Goal: Transaction & Acquisition: Purchase product/service

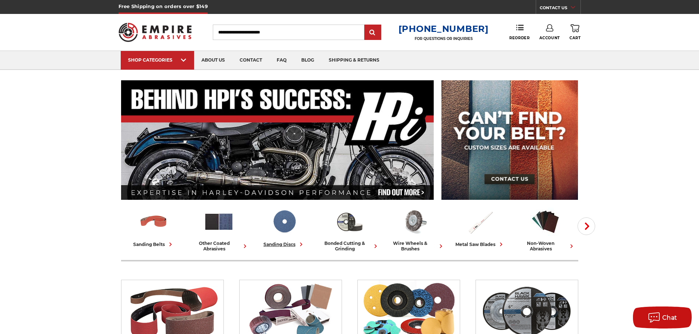
click at [283, 224] on img at bounding box center [284, 222] width 30 height 30
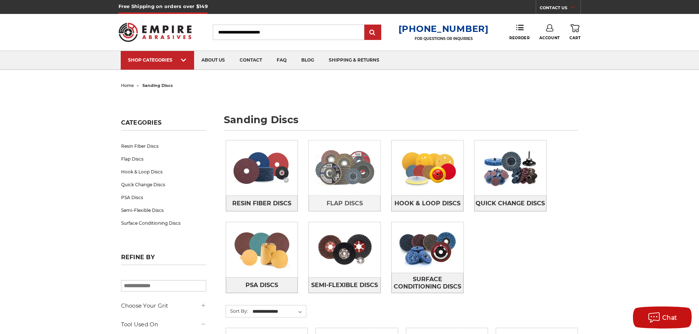
click at [336, 183] on img at bounding box center [345, 168] width 72 height 51
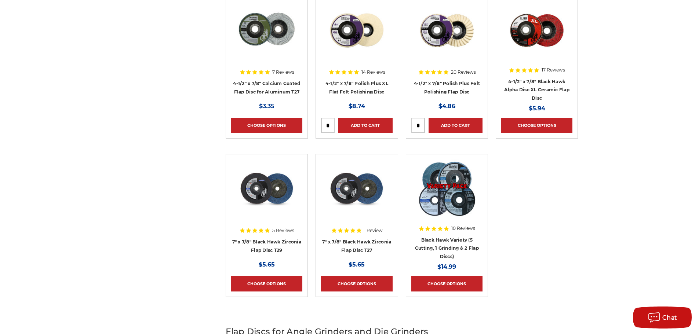
scroll to position [795, 0]
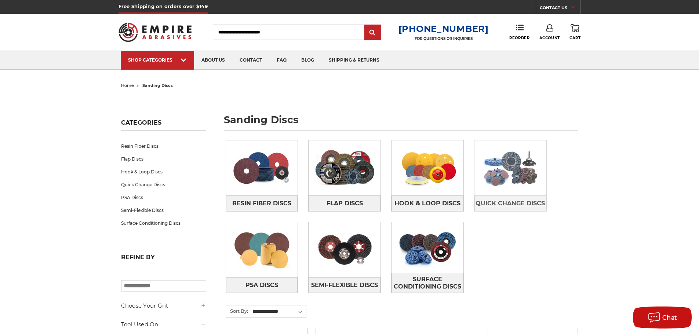
click at [513, 200] on span "Quick Change Discs" at bounding box center [510, 203] width 69 height 12
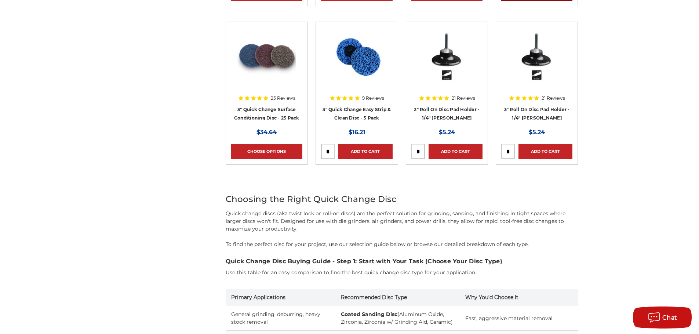
scroll to position [930, 0]
